Goal: Information Seeking & Learning: Learn about a topic

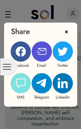
click at [44, 51] on icon at bounding box center [42, 52] width 10 height 10
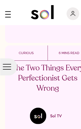
scroll to position [2279, 0]
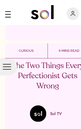
click at [47, 61] on p "The Two Things Every Perfectionist Gets Wrong" at bounding box center [47, 76] width 75 height 30
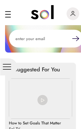
scroll to position [1531, 0]
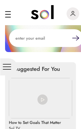
click at [34, 78] on img at bounding box center [40, 98] width 63 height 40
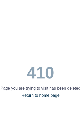
click at [47, 97] on link "Return to home page" at bounding box center [41, 95] width 38 height 4
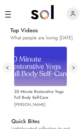
scroll to position [313, 0]
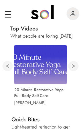
click at [10, 14] on div "main navigation" at bounding box center [8, 14] width 6 height 1
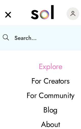
click at [26, 38] on input "text" at bounding box center [57, 37] width 94 height 25
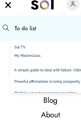
scroll to position [260, 0]
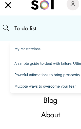
type input "To do list"
click at [10, 9] on img "main navigation" at bounding box center [8, 13] width 6 height 9
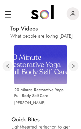
click at [8, 16] on div "main navigation" at bounding box center [8, 15] width 6 height 12
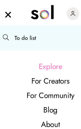
click at [61, 66] on link "Explore" at bounding box center [50, 66] width 89 height 14
click at [47, 68] on link "Explore" at bounding box center [50, 66] width 89 height 14
click at [11, 15] on img "main navigation" at bounding box center [8, 13] width 6 height 9
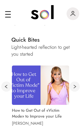
scroll to position [393, 0]
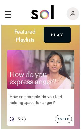
click at [10, 9] on div "main navigation" at bounding box center [8, 15] width 6 height 12
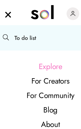
scroll to position [399, 0]
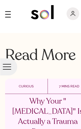
scroll to position [1900, 0]
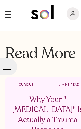
click at [8, 65] on div at bounding box center [9, 67] width 12 height 6
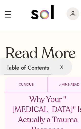
click at [40, 65] on p "Table of Contents" at bounding box center [27, 67] width 47 height 13
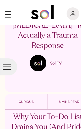
scroll to position [1985, 0]
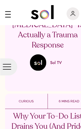
click at [48, 111] on p "Why Your To-Do List Drains You (And Pride Can Fuel You)" at bounding box center [47, 126] width 75 height 30
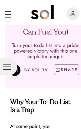
scroll to position [47, 0]
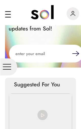
scroll to position [1515, 0]
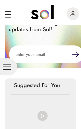
click at [47, 110] on img at bounding box center [43, 115] width 10 height 10
